Goal: Communication & Community: Participate in discussion

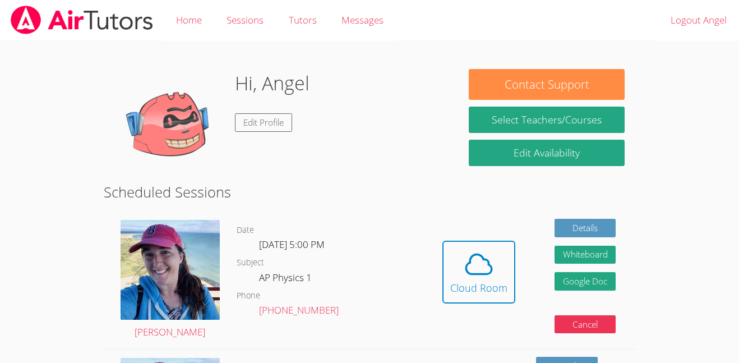
scroll to position [57, 0]
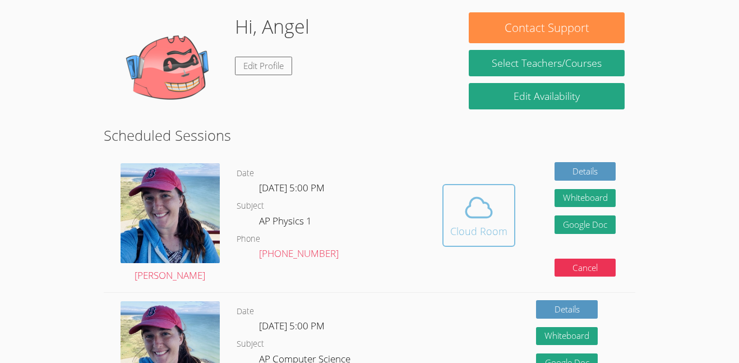
click at [454, 215] on span at bounding box center [478, 207] width 57 height 31
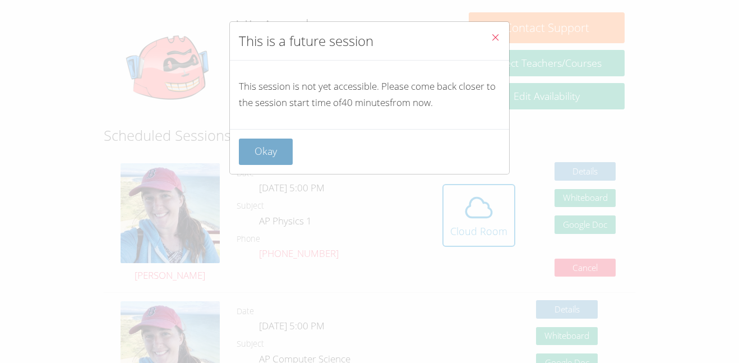
click at [272, 149] on button "Okay" at bounding box center [266, 152] width 54 height 26
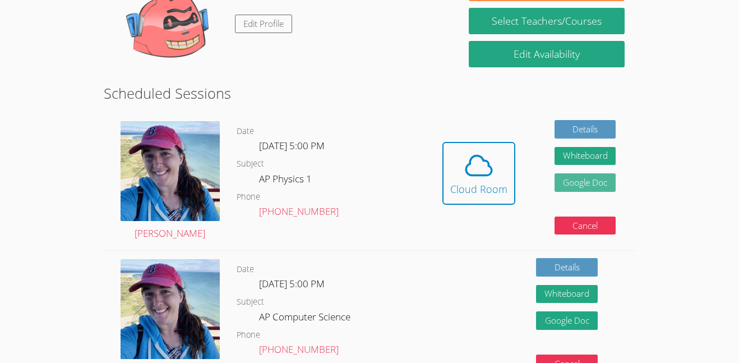
scroll to position [99, 0]
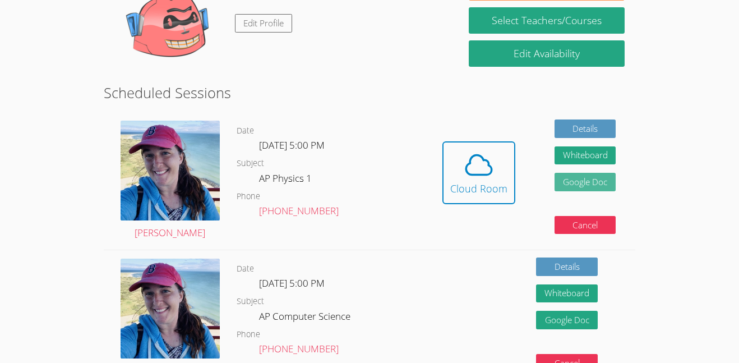
click at [564, 173] on link "Google Doc" at bounding box center [586, 182] width 62 height 19
click at [568, 150] on button "Whiteboard" at bounding box center [586, 155] width 62 height 19
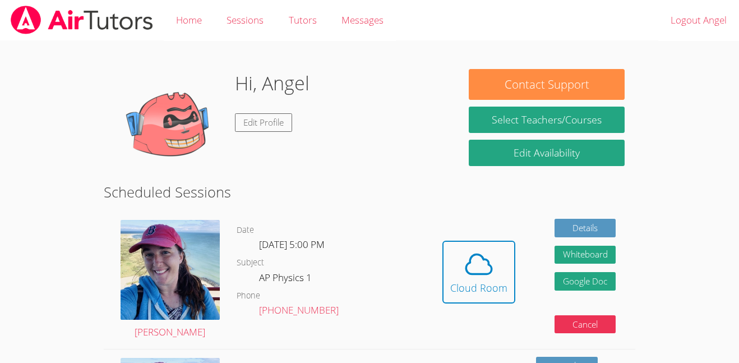
scroll to position [2, 0]
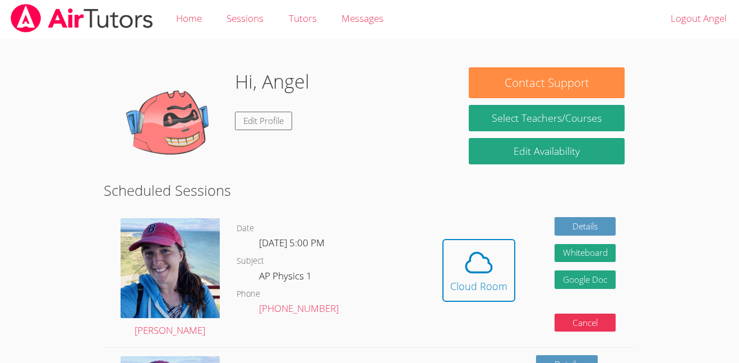
click at [323, 139] on div "Hi, Angel Edit Profile" at bounding box center [281, 123] width 334 height 112
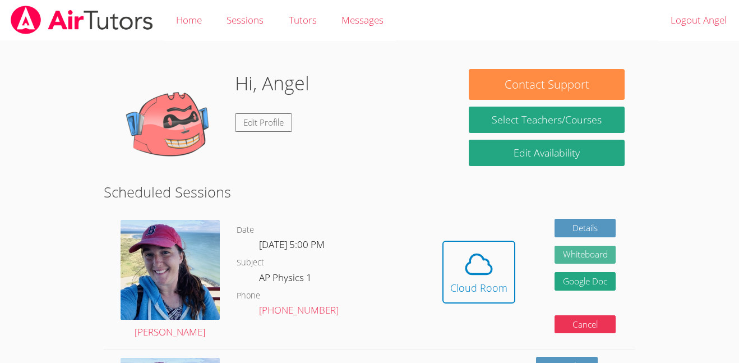
click at [571, 255] on button "Whiteboard" at bounding box center [586, 255] width 62 height 19
click at [572, 278] on link "Google Doc" at bounding box center [586, 281] width 62 height 19
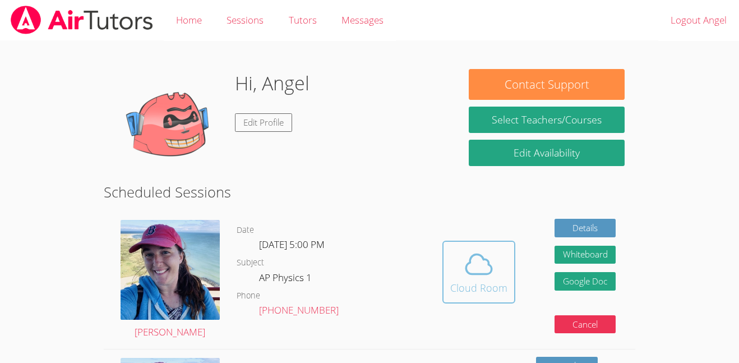
click at [445, 291] on button "Cloud Room" at bounding box center [479, 272] width 73 height 63
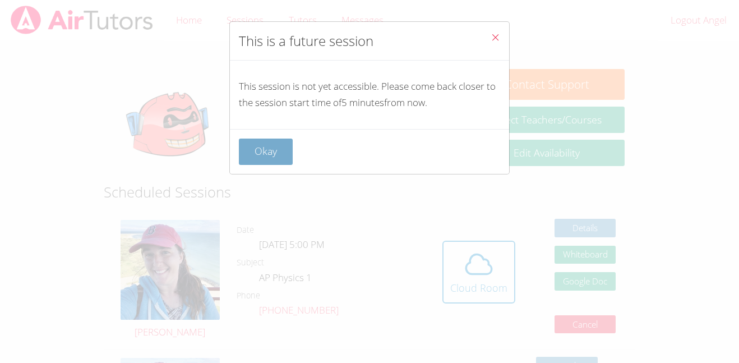
click at [281, 144] on button "Okay" at bounding box center [266, 152] width 54 height 26
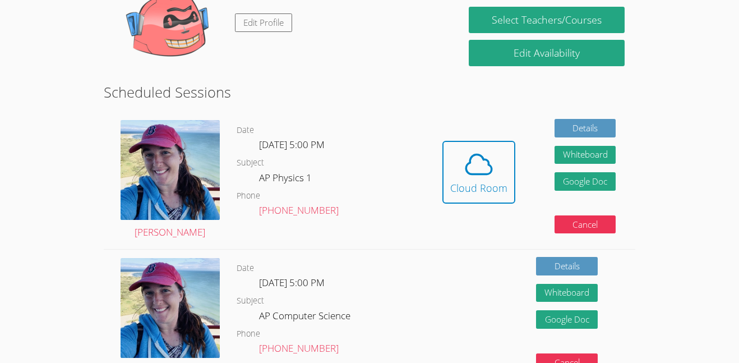
scroll to position [126, 0]
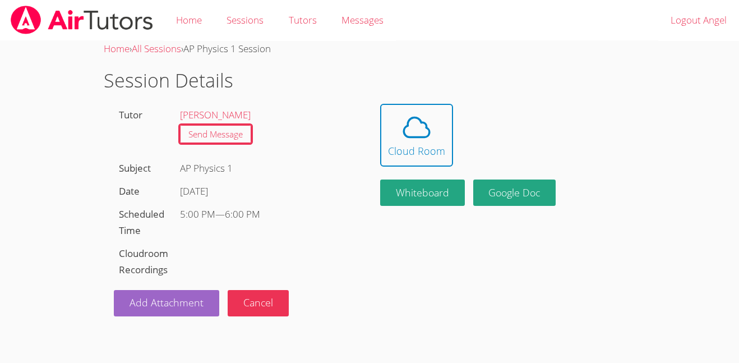
click at [494, 76] on h1 "Session Details" at bounding box center [370, 80] width 532 height 29
click at [391, 122] on span at bounding box center [416, 127] width 57 height 31
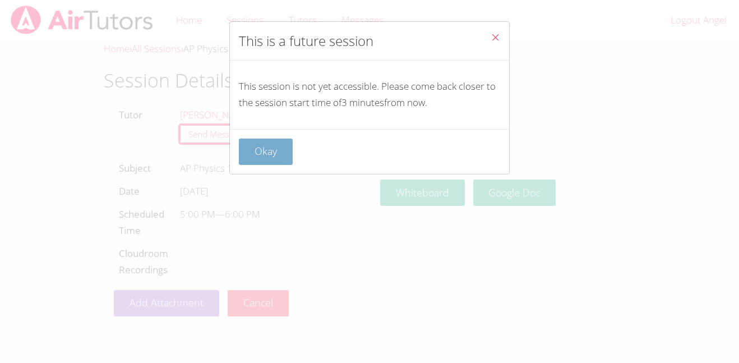
click at [283, 146] on button "Okay" at bounding box center [266, 152] width 54 height 26
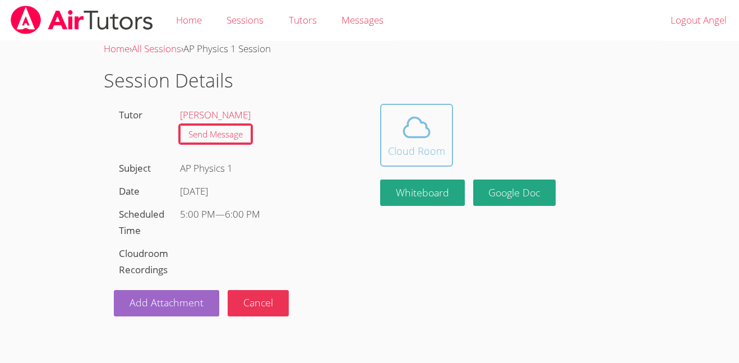
click at [427, 140] on icon at bounding box center [416, 127] width 31 height 31
click at [422, 139] on icon at bounding box center [416, 127] width 31 height 31
click at [410, 136] on icon at bounding box center [417, 127] width 26 height 20
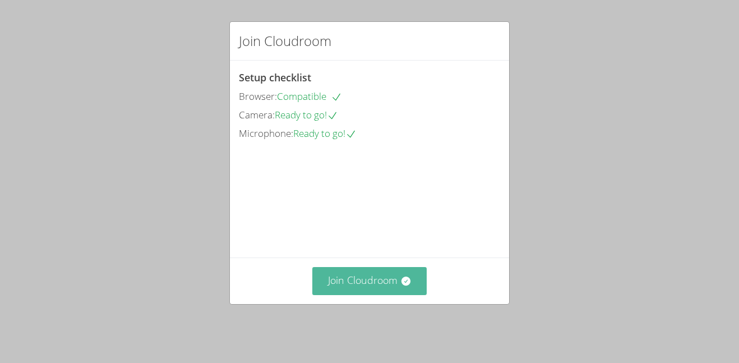
click at [391, 293] on button "Join Cloudroom" at bounding box center [369, 280] width 115 height 27
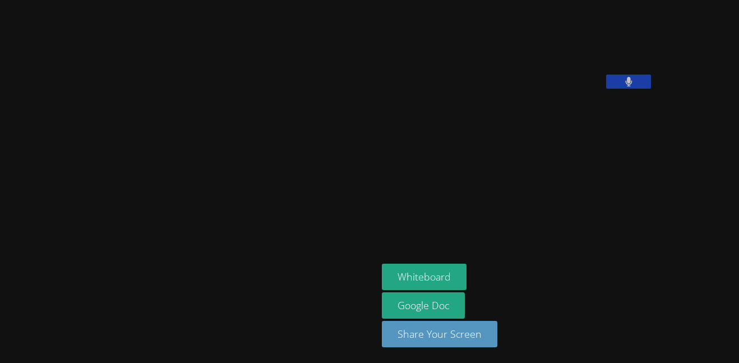
click at [547, 89] on video at bounding box center [466, 46] width 168 height 84
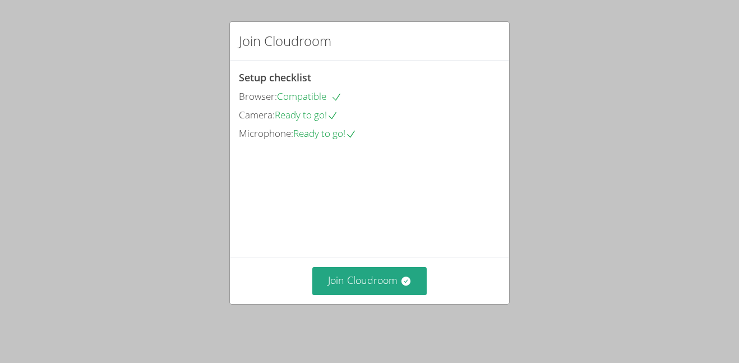
click at [653, 263] on div "Join Cloudroom Setup checklist Browser: Compatible Camera: Ready to go! Microph…" at bounding box center [369, 181] width 739 height 363
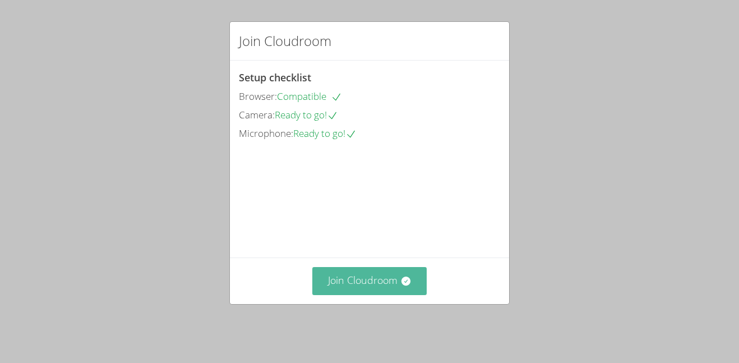
click at [363, 295] on button "Join Cloudroom" at bounding box center [369, 280] width 115 height 27
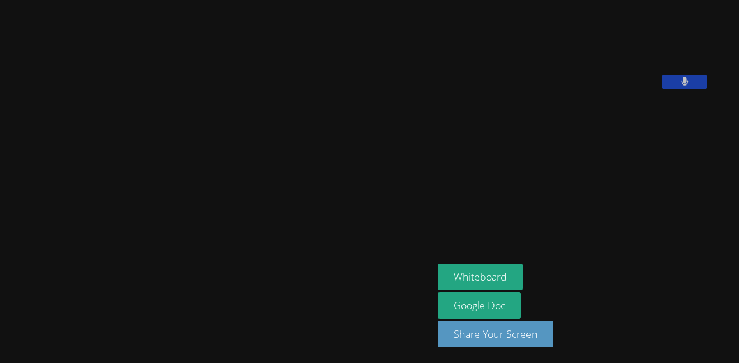
click at [542, 89] on video at bounding box center [522, 46] width 168 height 84
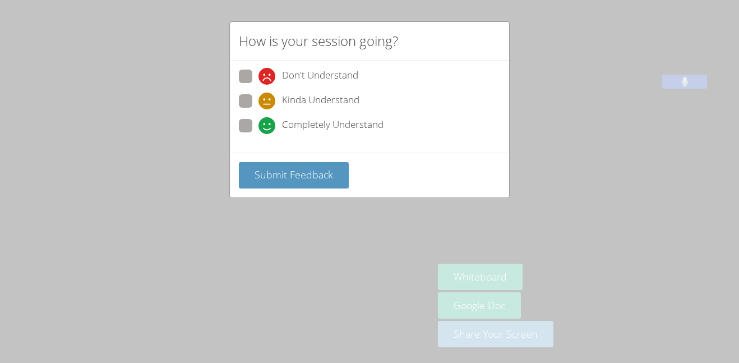
click at [259, 134] on span at bounding box center [259, 134] width 0 height 0
click at [259, 123] on input "Completely Understand" at bounding box center [264, 124] width 10 height 10
radio input "true"
click at [284, 168] on span "Submit Feedback" at bounding box center [294, 174] width 79 height 13
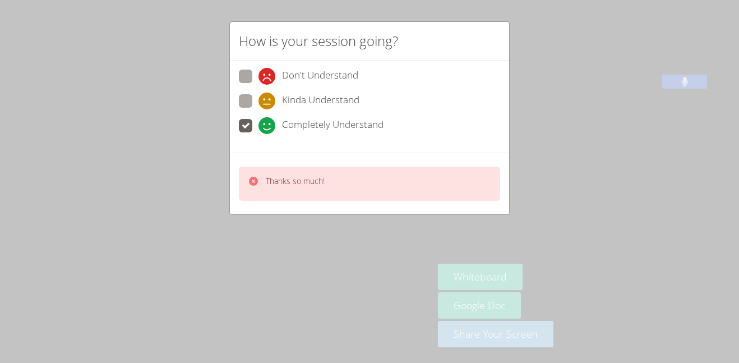
click at [579, 130] on div "How is your session going? Don't Understand Kinda Understand Completely Underst…" at bounding box center [369, 181] width 739 height 363
